Goal: Task Accomplishment & Management: Manage account settings

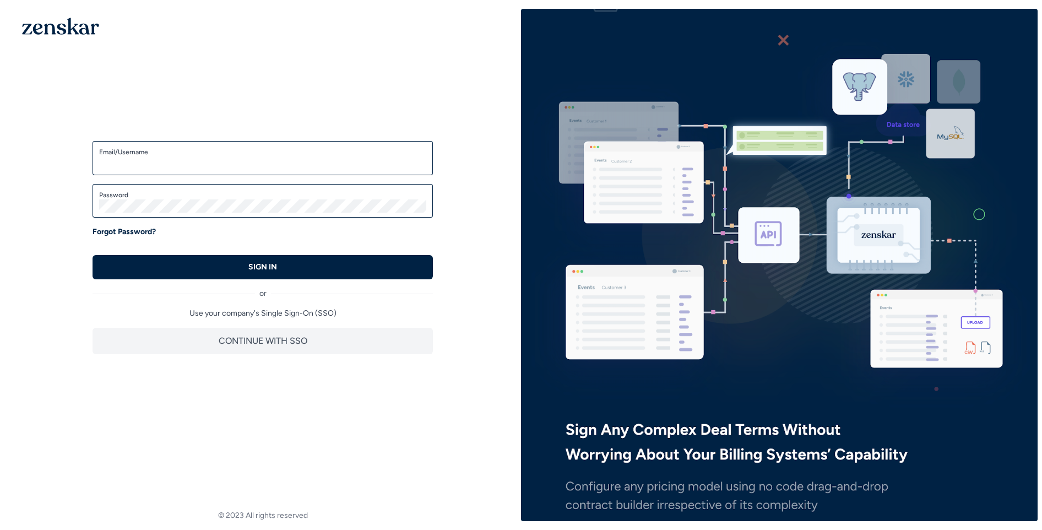
click at [195, 170] on div "Email/Username" at bounding box center [262, 158] width 340 height 34
click at [201, 166] on input "Email/Username" at bounding box center [262, 162] width 327 height 13
type input "**********"
click at [92, 255] on button "SIGN IN" at bounding box center [262, 267] width 340 height 24
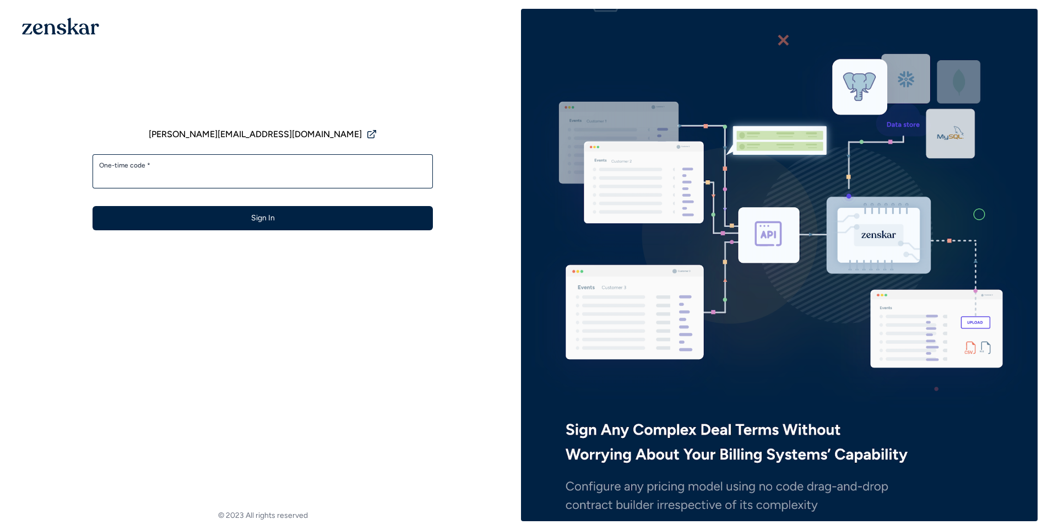
click at [362, 166] on label "One-time code *" at bounding box center [262, 165] width 327 height 9
click at [362, 170] on input "One-time code *" at bounding box center [262, 176] width 327 height 13
click at [362, 166] on label "One-time code *" at bounding box center [262, 165] width 327 height 9
click at [362, 170] on input "One-time code *" at bounding box center [262, 176] width 327 height 13
click at [337, 170] on input "One-time code *" at bounding box center [262, 176] width 327 height 13
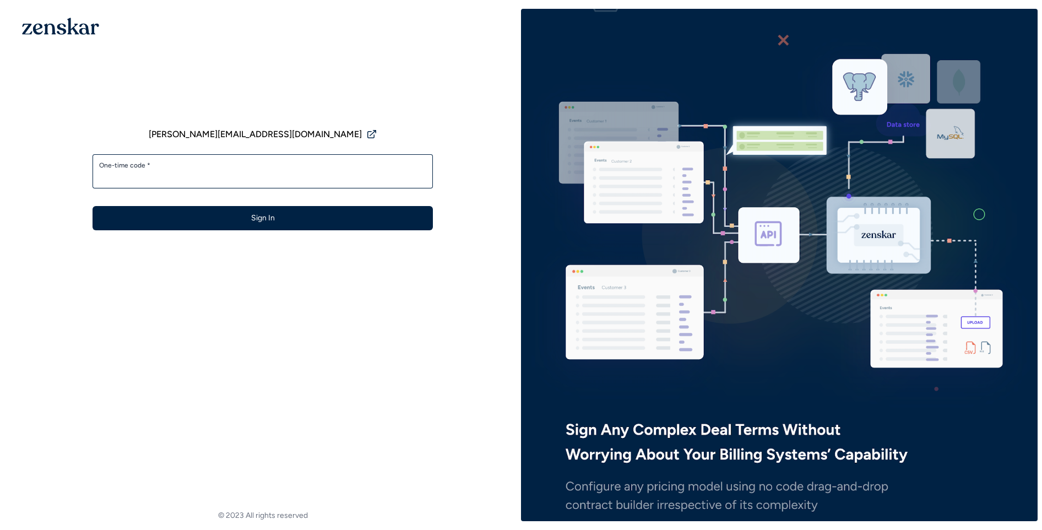
click at [900, 13] on img at bounding box center [779, 264] width 516 height 663
click at [261, 167] on label "One-time code *" at bounding box center [262, 165] width 327 height 9
click at [261, 170] on input "One-time code *" at bounding box center [262, 176] width 327 height 13
type input "******"
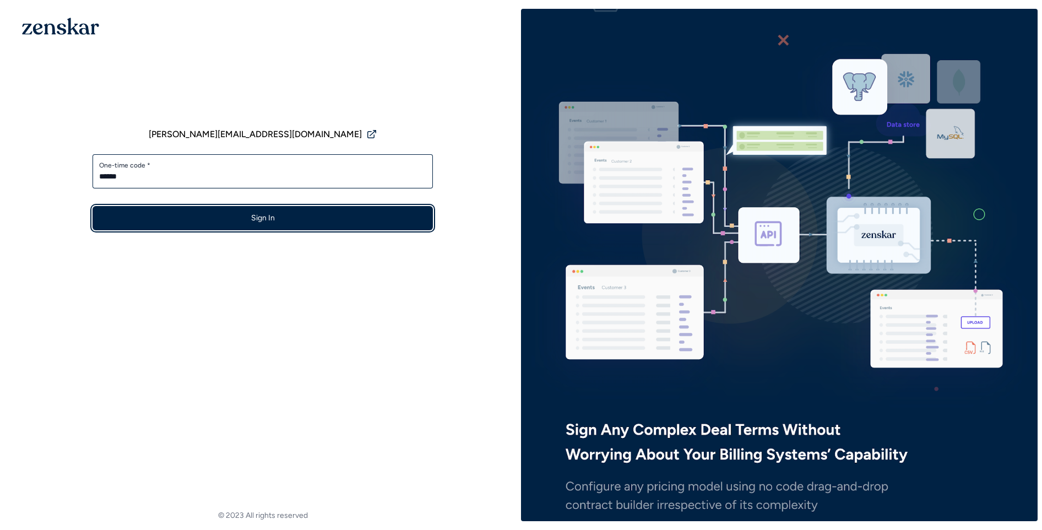
click at [226, 211] on button "Sign In" at bounding box center [262, 218] width 340 height 24
